Goal: Transaction & Acquisition: Purchase product/service

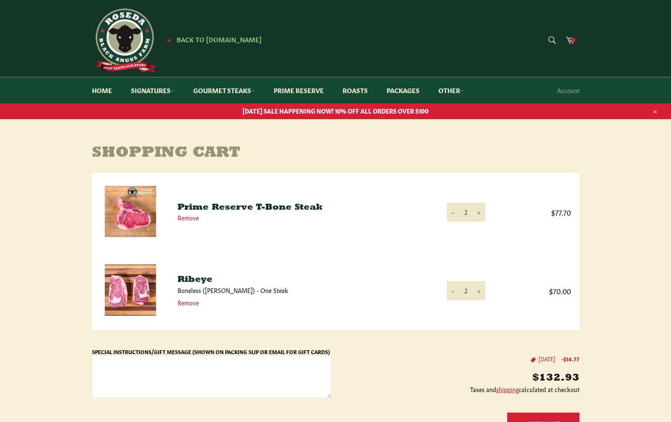
click at [129, 32] on img at bounding box center [124, 41] width 64 height 64
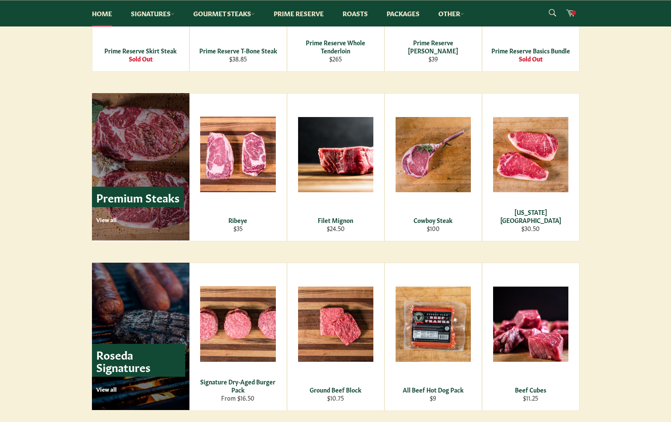
scroll to position [965, 0]
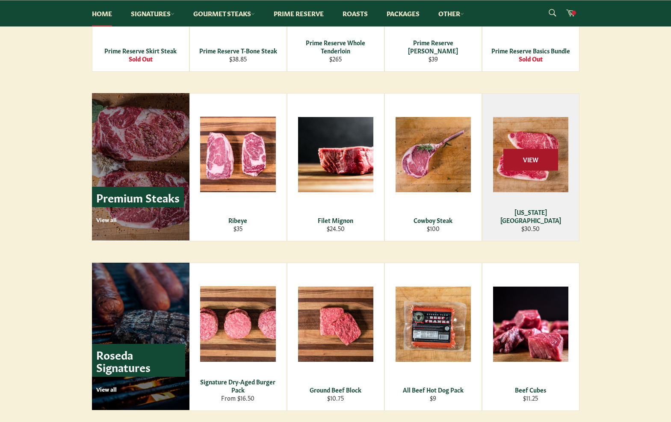
click at [531, 156] on span "View" at bounding box center [530, 160] width 55 height 22
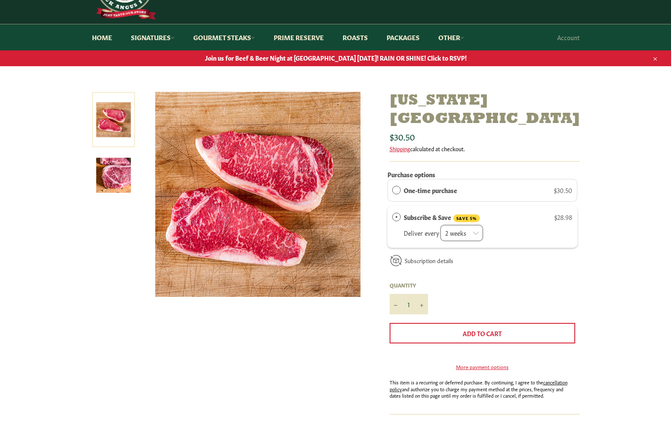
scroll to position [54, 0]
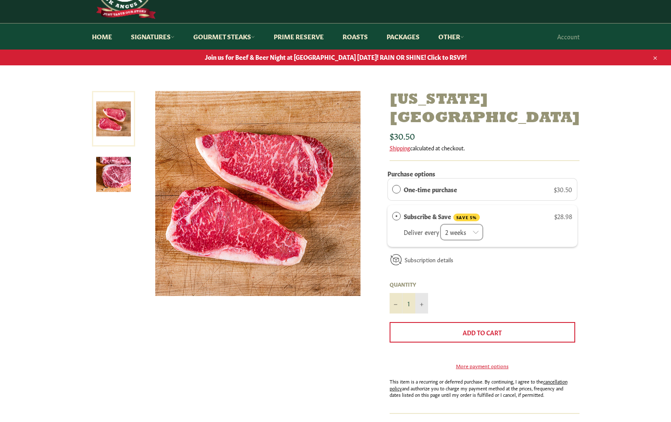
click at [422, 293] on button "+" at bounding box center [421, 303] width 13 height 21
type input "2"
select select "2280915110"
click at [395, 185] on span "One-time purchase" at bounding box center [396, 189] width 9 height 9
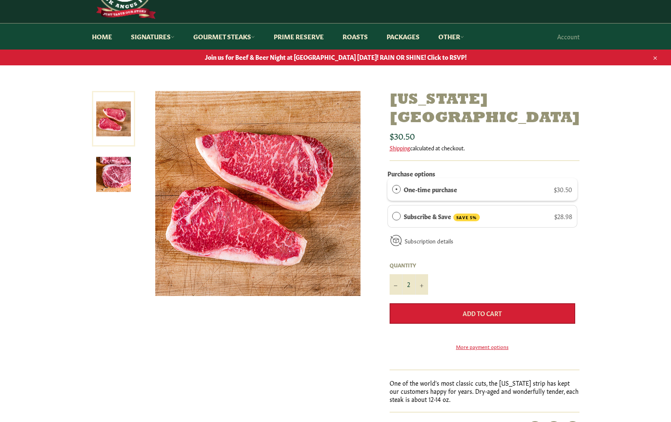
click at [487, 309] on span "Add to Cart" at bounding box center [481, 313] width 39 height 9
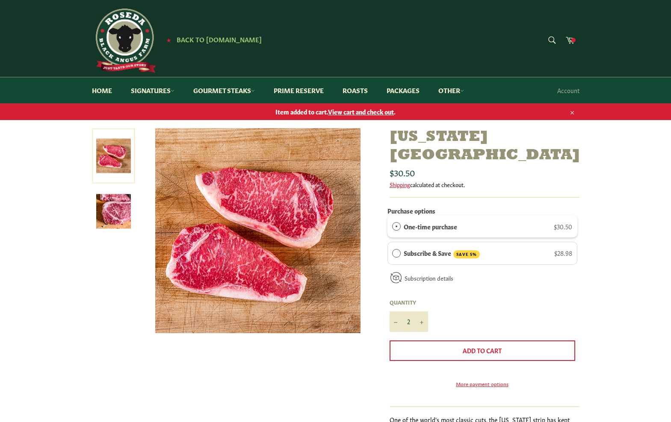
scroll to position [0, 0]
click at [247, 93] on link "Gourmet Steaks" at bounding box center [224, 90] width 79 height 26
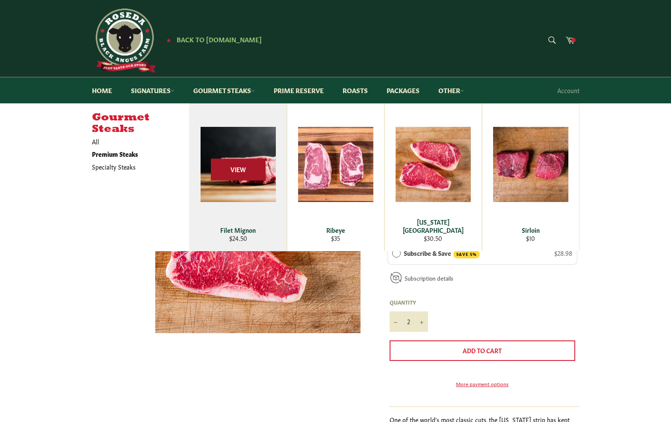
click at [241, 180] on span "View" at bounding box center [238, 170] width 55 height 22
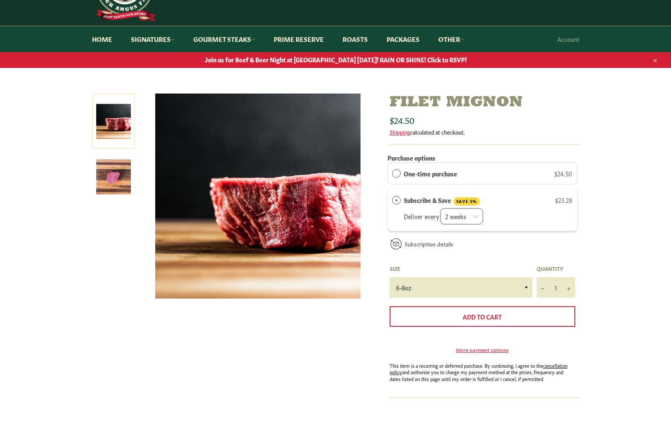
scroll to position [53, 0]
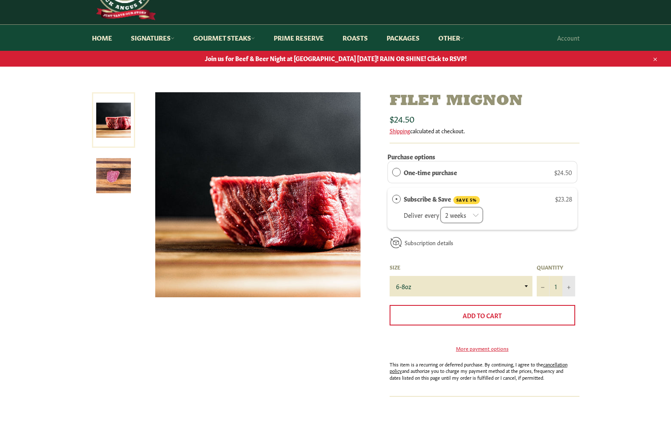
click at [569, 288] on button "+" at bounding box center [568, 286] width 13 height 21
click at [429, 171] on label "One-time purchase" at bounding box center [429, 172] width 53 height 9
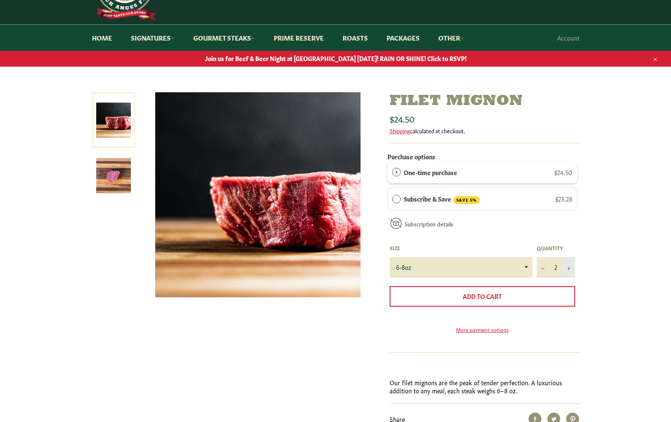
click at [569, 267] on icon "Increase item quantity by one" at bounding box center [568, 268] width 3 height 3
type input "3"
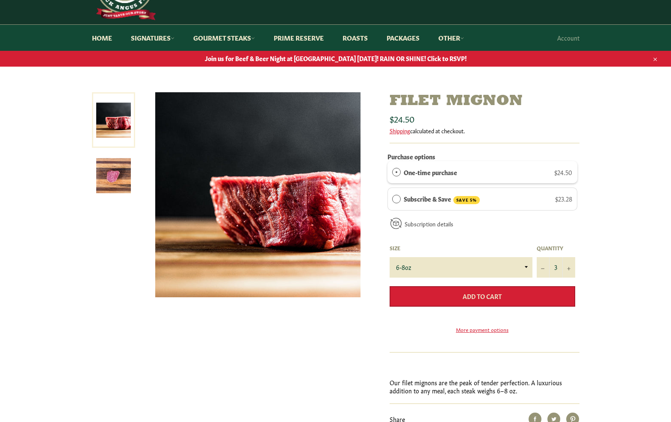
click at [474, 293] on span "Add to Cart" at bounding box center [481, 296] width 39 height 9
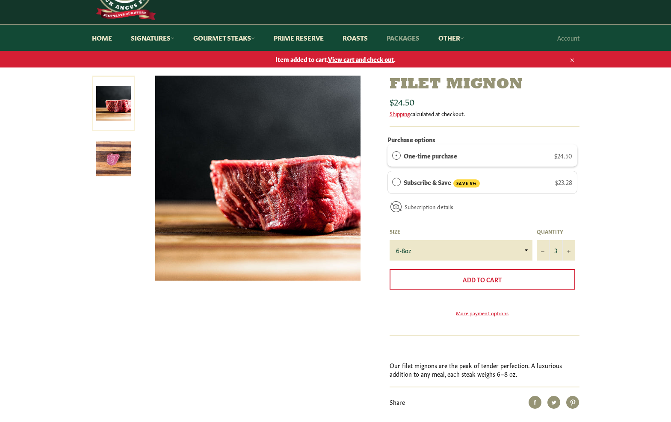
click at [413, 37] on link "Packages" at bounding box center [403, 38] width 50 height 26
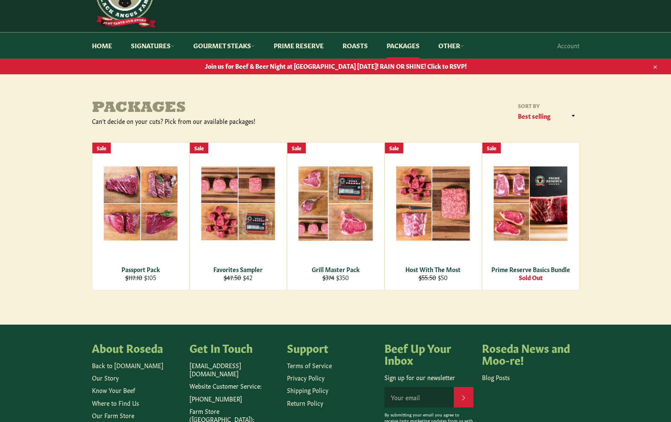
scroll to position [54, 0]
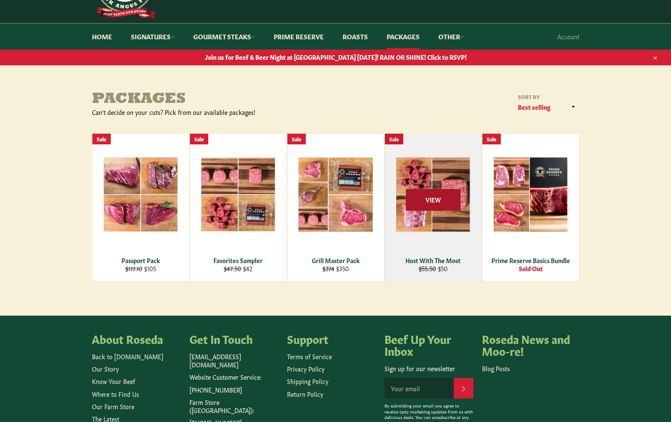
click at [422, 190] on span "View" at bounding box center [433, 200] width 55 height 22
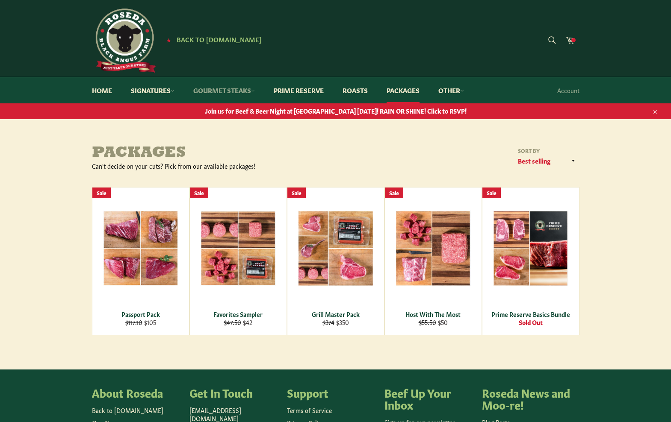
scroll to position [0, 0]
click at [146, 92] on link "Signatures" at bounding box center [152, 90] width 61 height 26
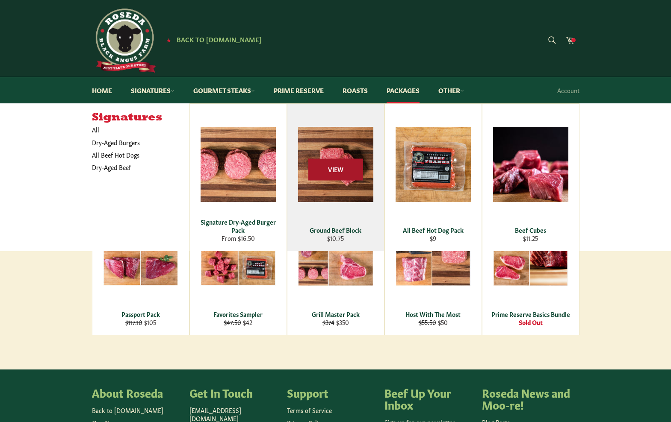
click at [334, 168] on span "View" at bounding box center [335, 170] width 55 height 22
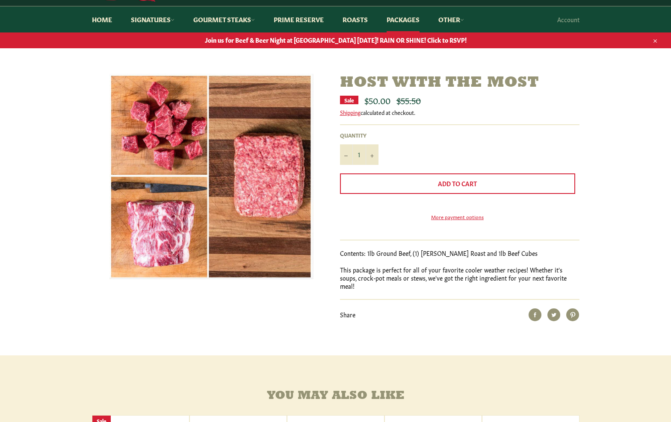
scroll to position [71, 0]
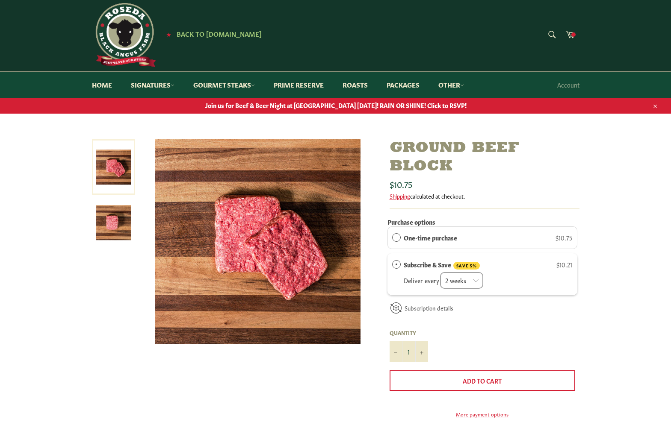
scroll to position [9, 0]
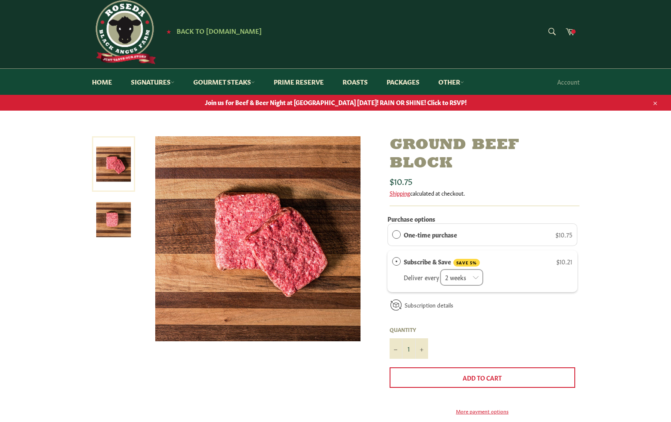
click at [453, 225] on div "One-time purchase $10.75" at bounding box center [482, 235] width 190 height 22
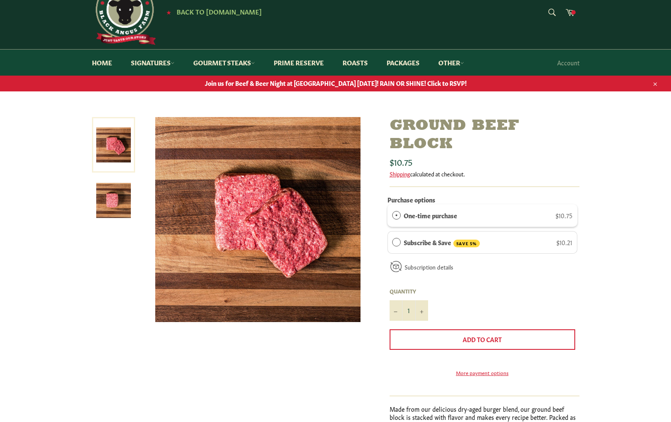
scroll to position [28, 0]
click at [596, 298] on div "Ground Beef Block Sale Regular price $10.75 Shipping calculated at checkout. Pu…" at bounding box center [335, 305] width 671 height 377
click at [424, 311] on button "+" at bounding box center [421, 310] width 13 height 21
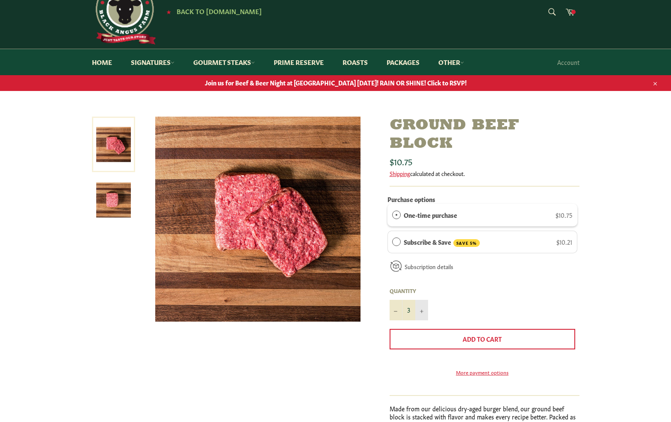
type input "4"
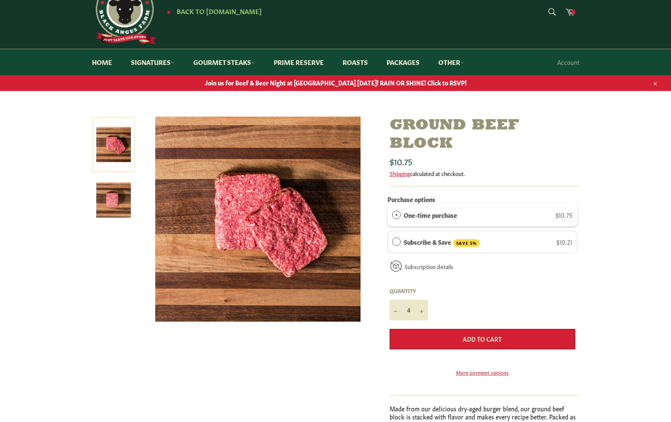
click at [457, 342] on button "Add to Cart" at bounding box center [481, 339] width 185 height 21
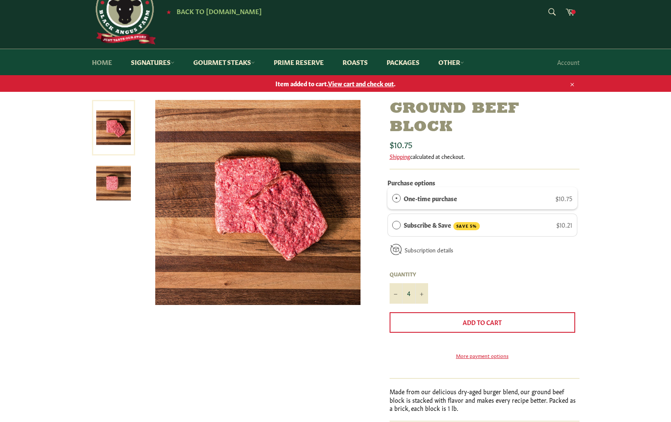
click at [107, 66] on link "Home" at bounding box center [101, 62] width 37 height 26
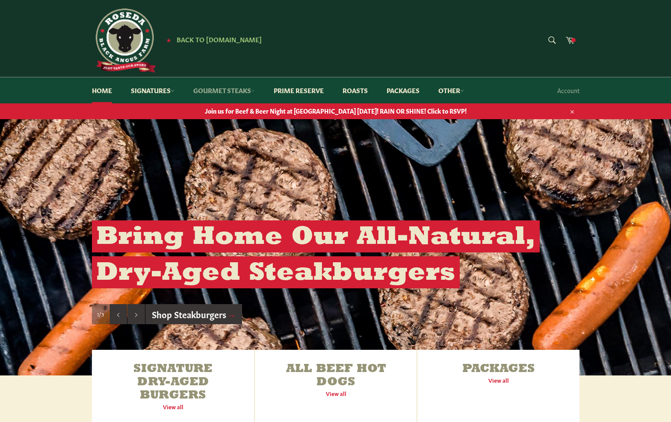
click at [237, 94] on link "Gourmet Steaks" at bounding box center [224, 90] width 79 height 26
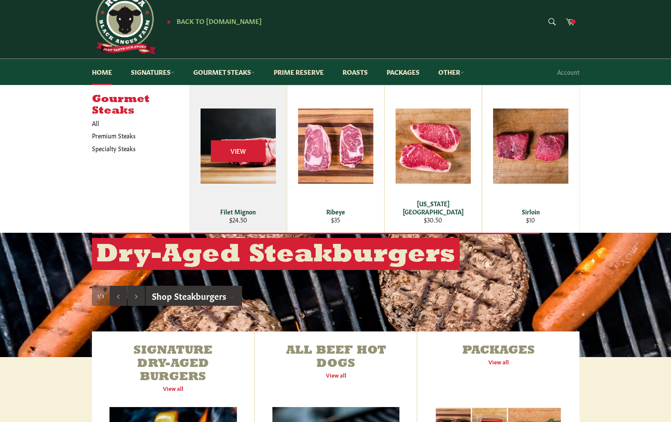
scroll to position [23, 0]
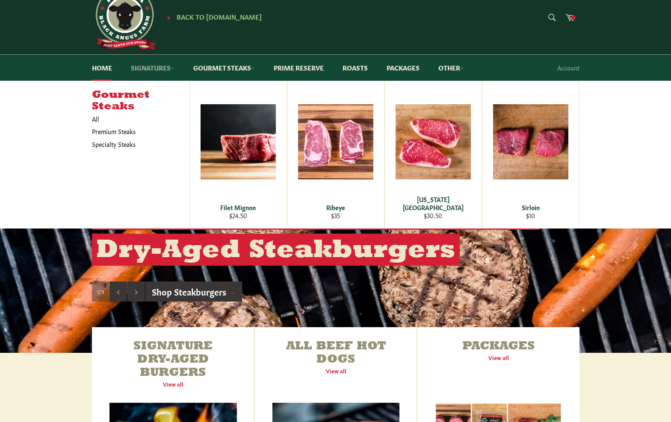
click at [154, 68] on link "Signatures" at bounding box center [152, 68] width 61 height 26
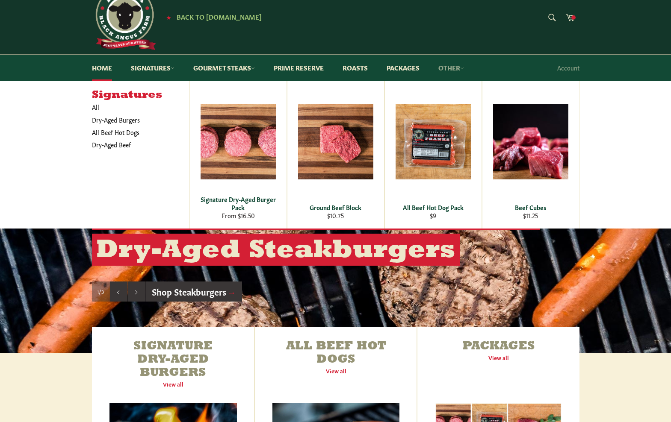
click at [455, 66] on link "Other" at bounding box center [451, 68] width 43 height 26
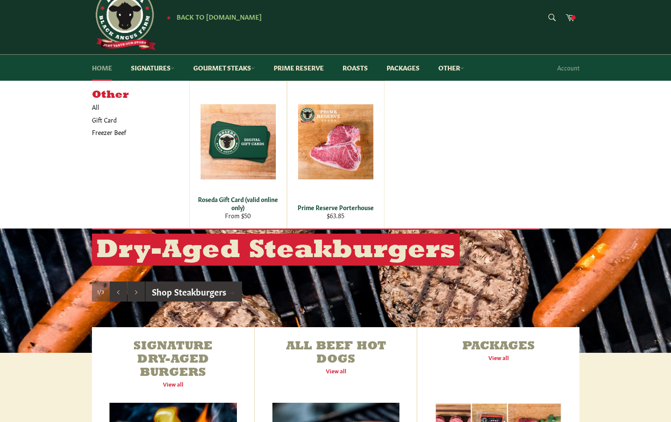
click at [104, 70] on link "Home" at bounding box center [101, 68] width 37 height 26
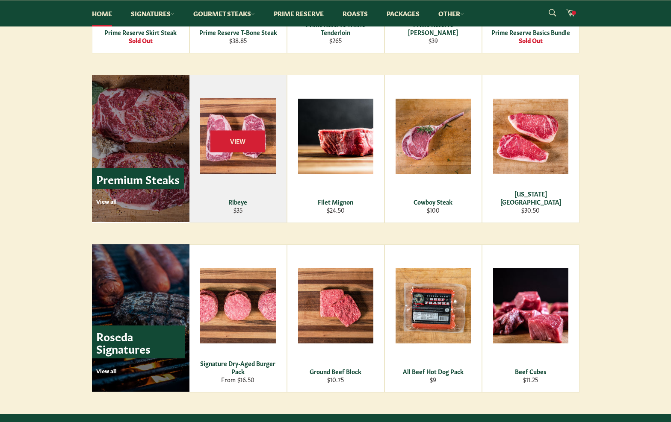
scroll to position [996, 0]
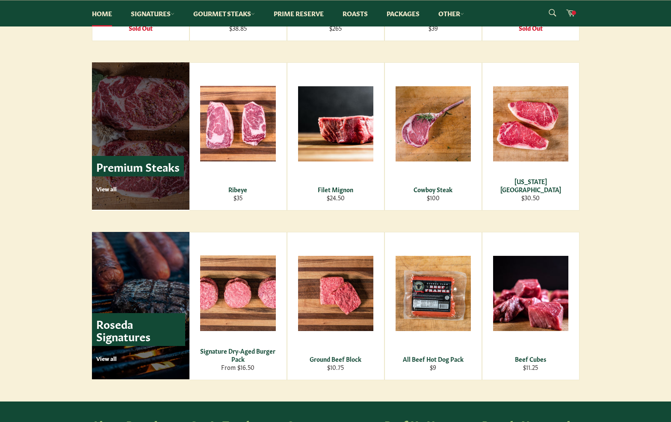
click at [102, 190] on p "View all" at bounding box center [140, 189] width 88 height 8
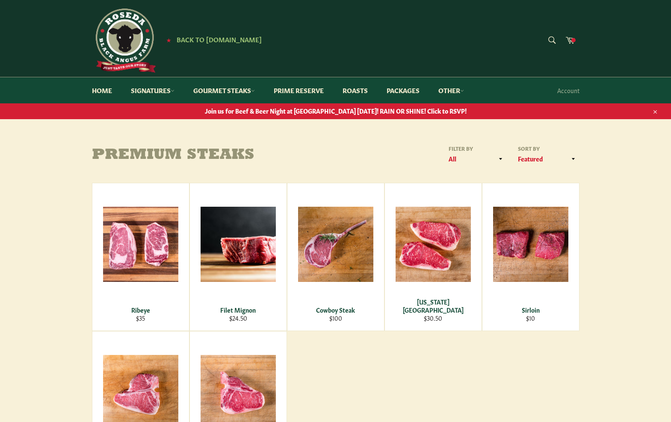
click at [384, 110] on span "Join us for Beef & Beer Night at [GEOGRAPHIC_DATA] [DATE]! RAIN OR SHINE! Click…" at bounding box center [335, 111] width 671 height 8
